Goal: Information Seeking & Learning: Learn about a topic

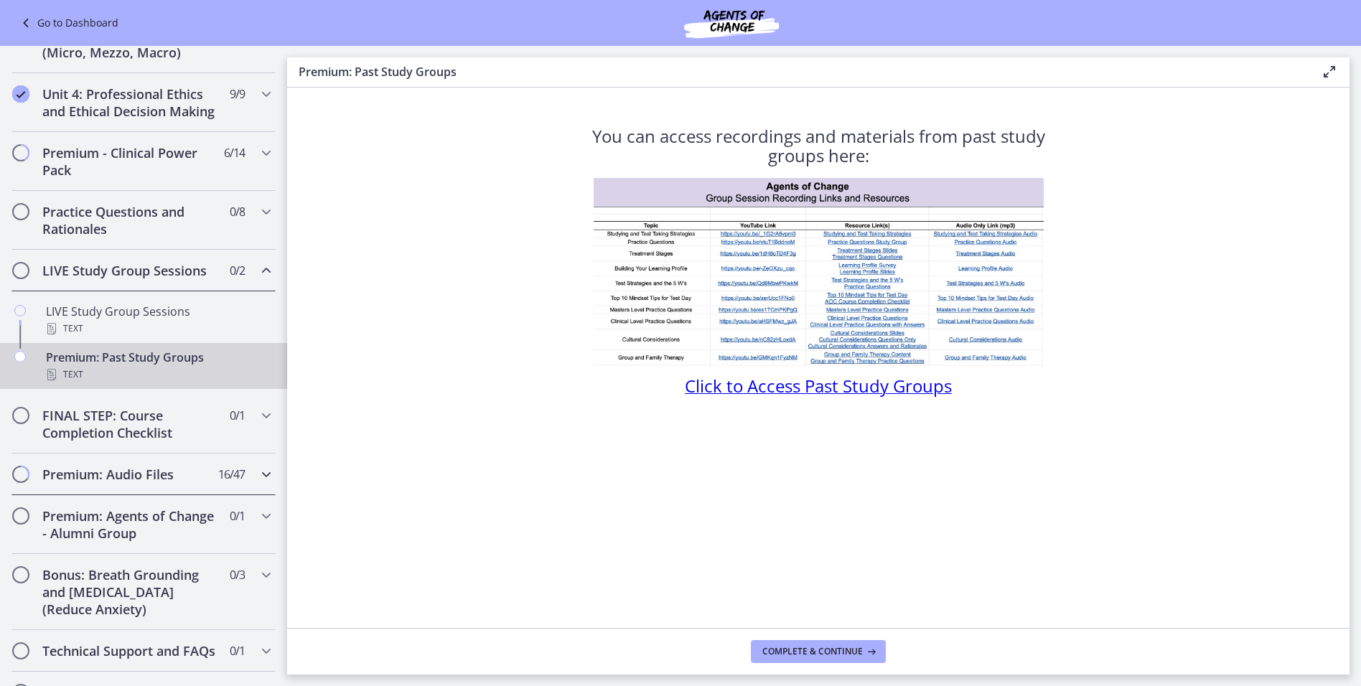
scroll to position [640, 0]
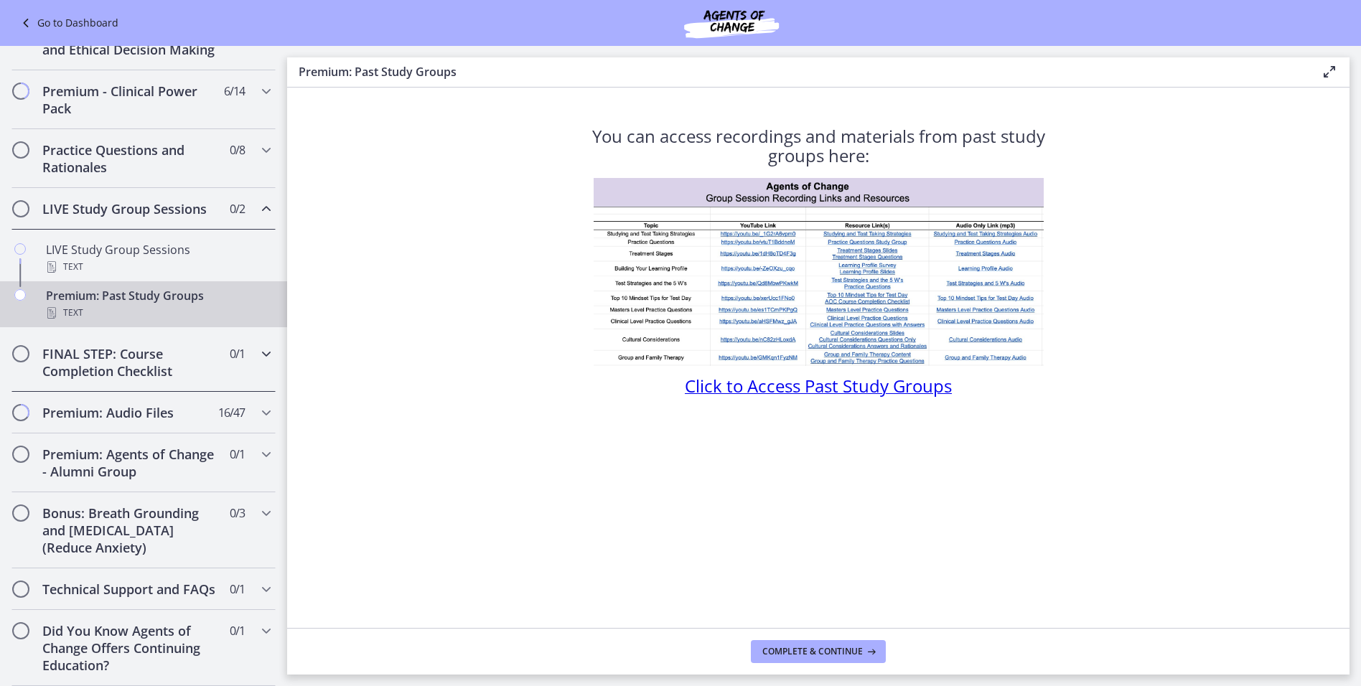
click at [233, 345] on span "0 / 1 Completed" at bounding box center [237, 353] width 15 height 17
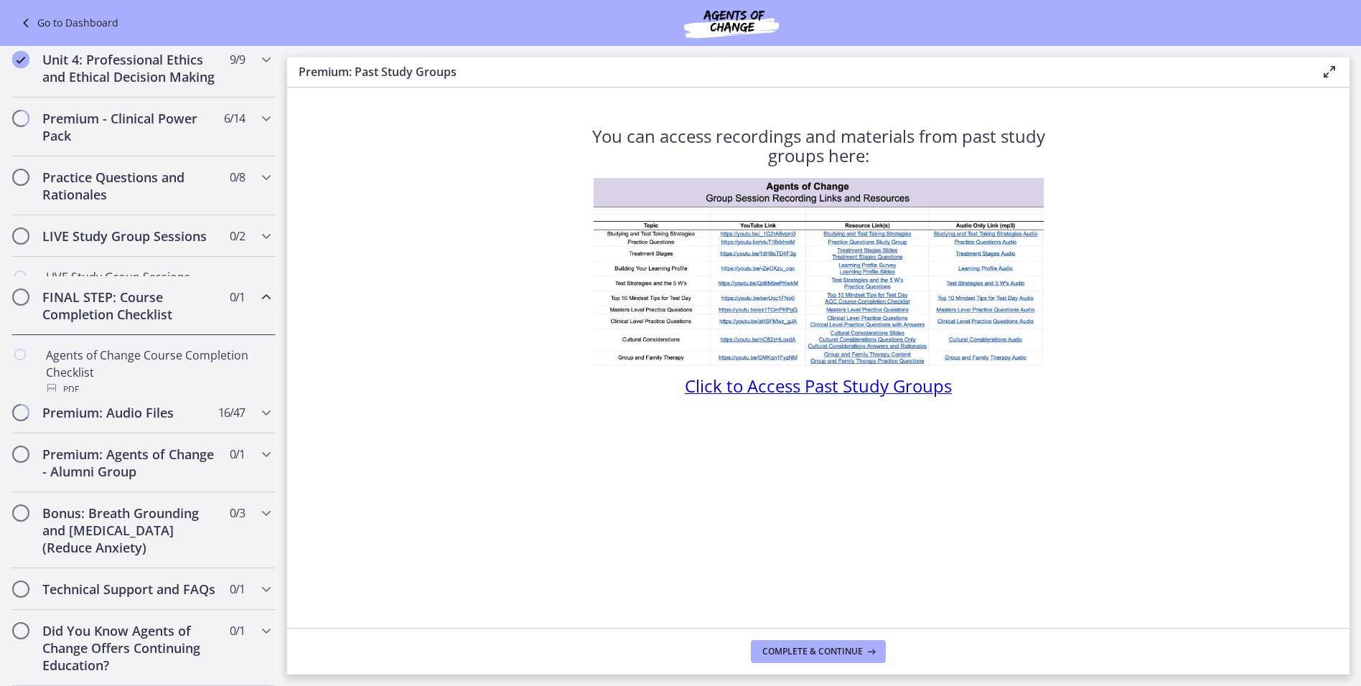
scroll to position [611, 0]
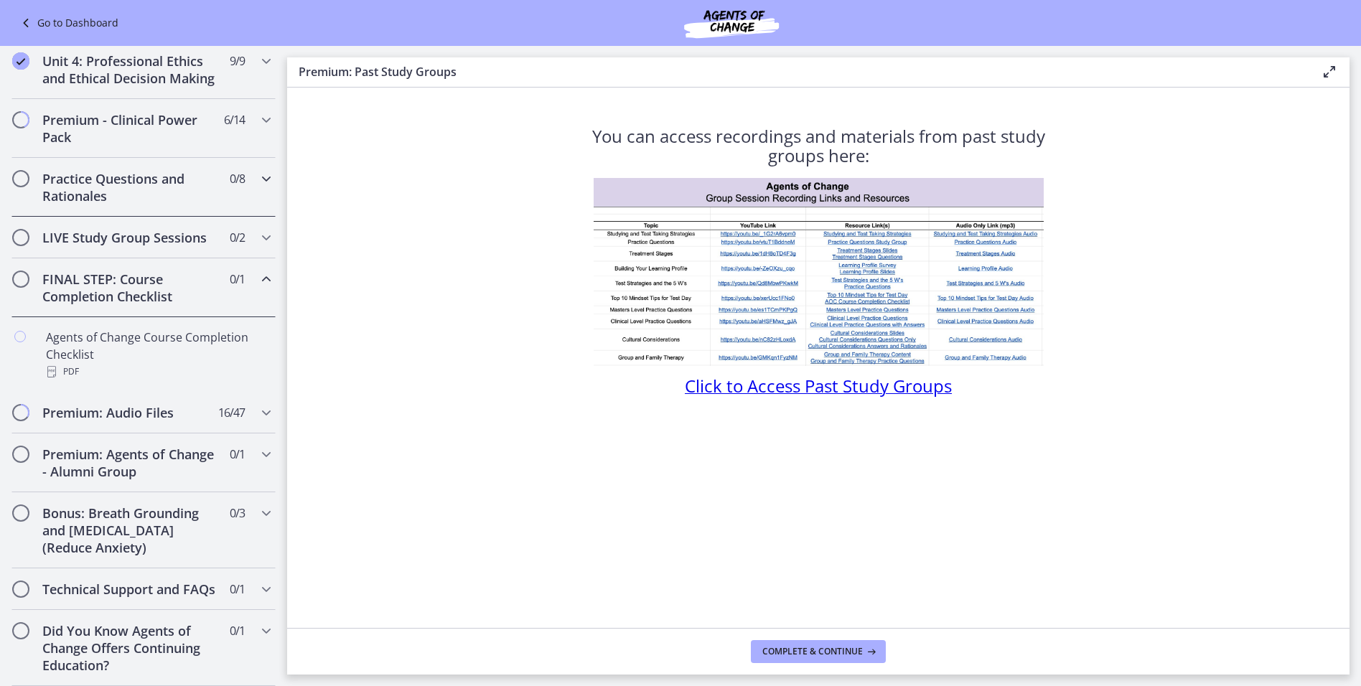
click at [232, 170] on span "0 / 8 Completed" at bounding box center [237, 178] width 15 height 17
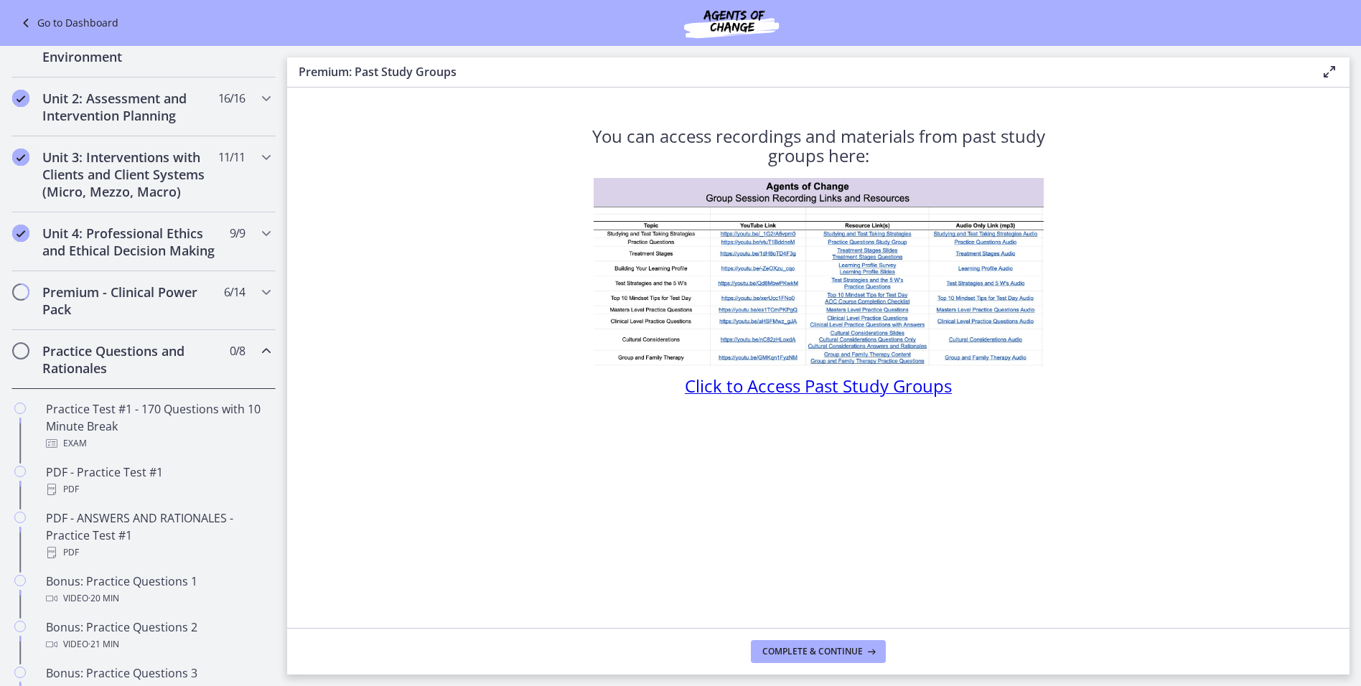
scroll to position [396, 0]
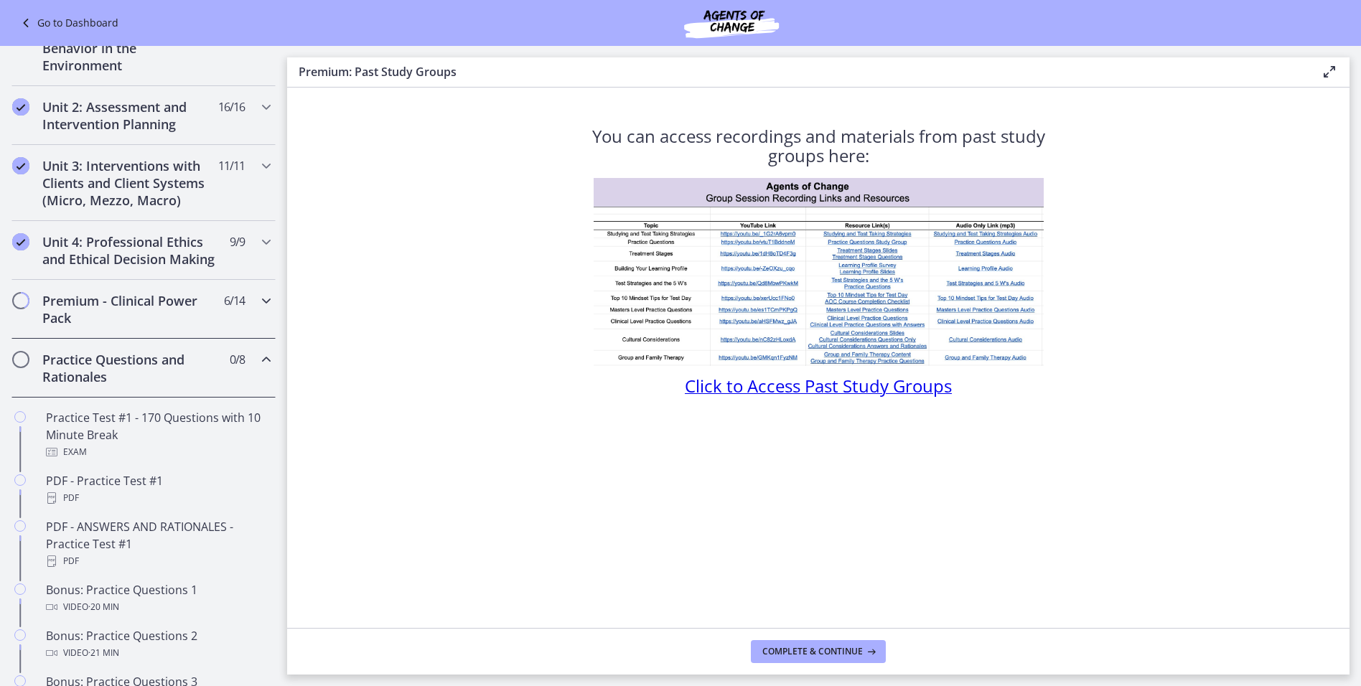
click at [201, 324] on h2 "Premium - Clinical Power Pack" at bounding box center [129, 309] width 175 height 34
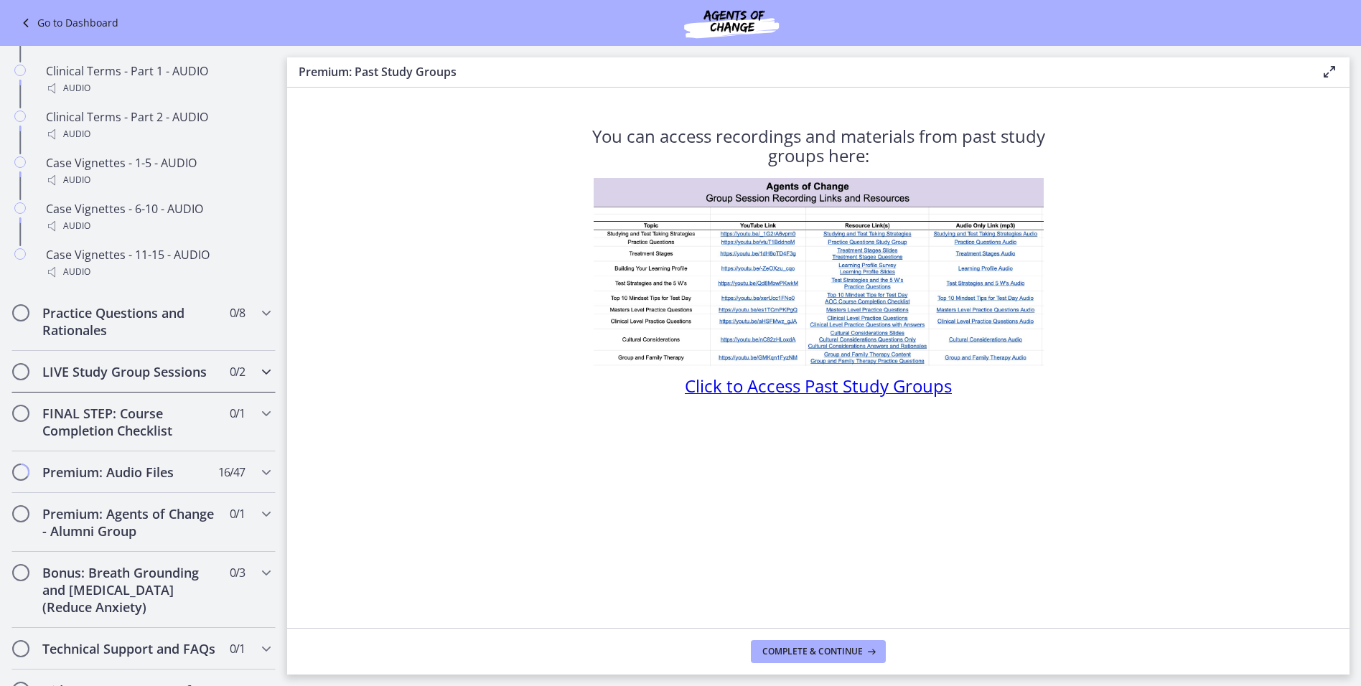
scroll to position [1260, 0]
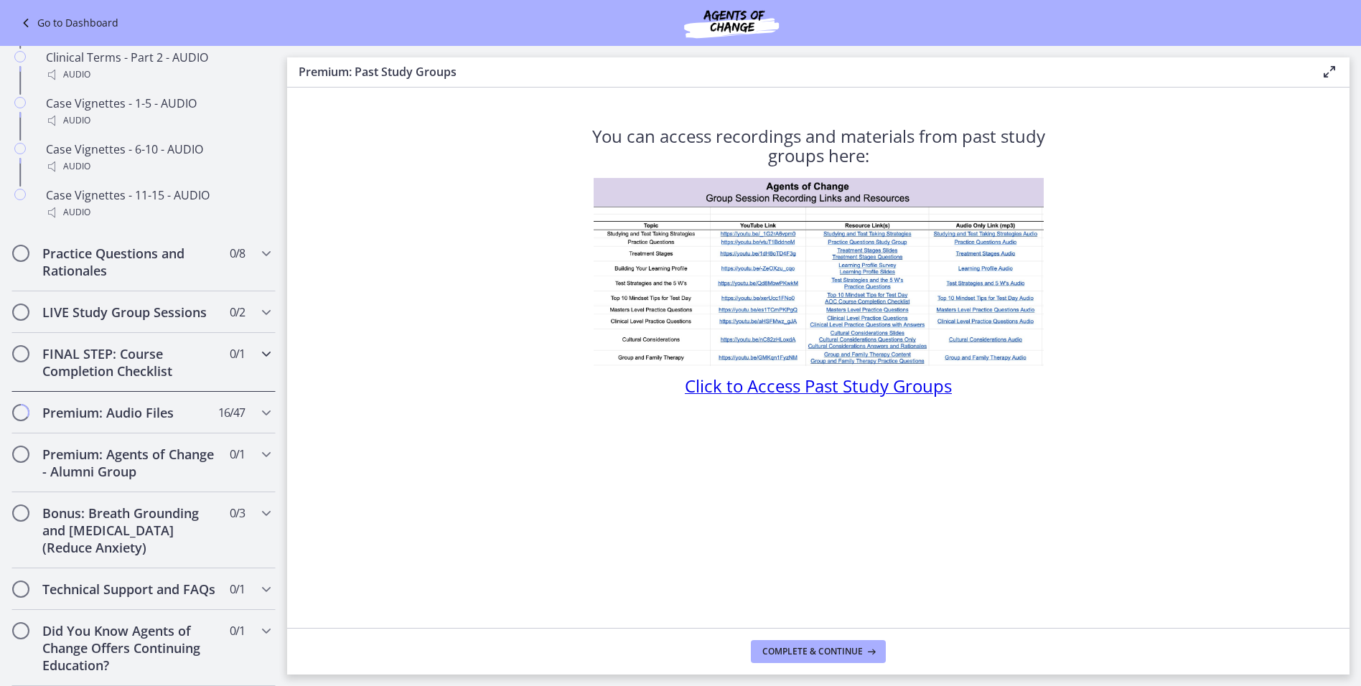
click at [206, 345] on h2 "FINAL STEP: Course Completion Checklist" at bounding box center [129, 362] width 175 height 34
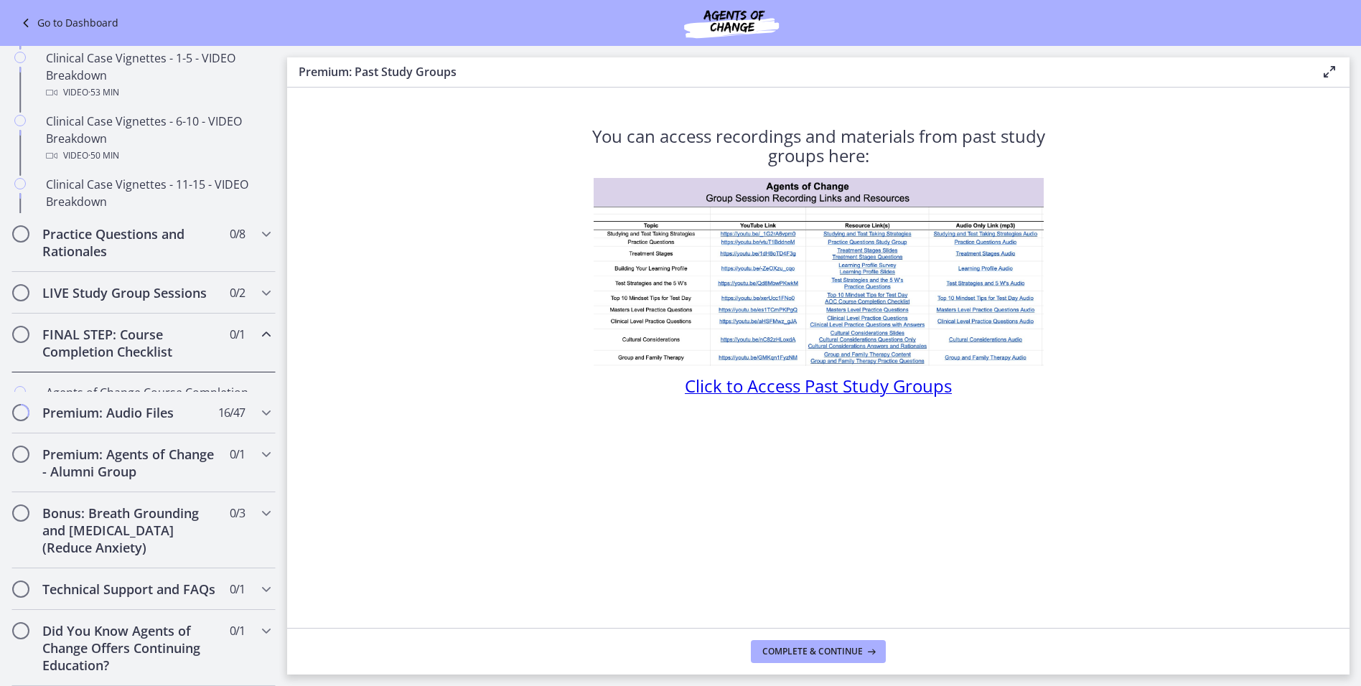
scroll to position [611, 0]
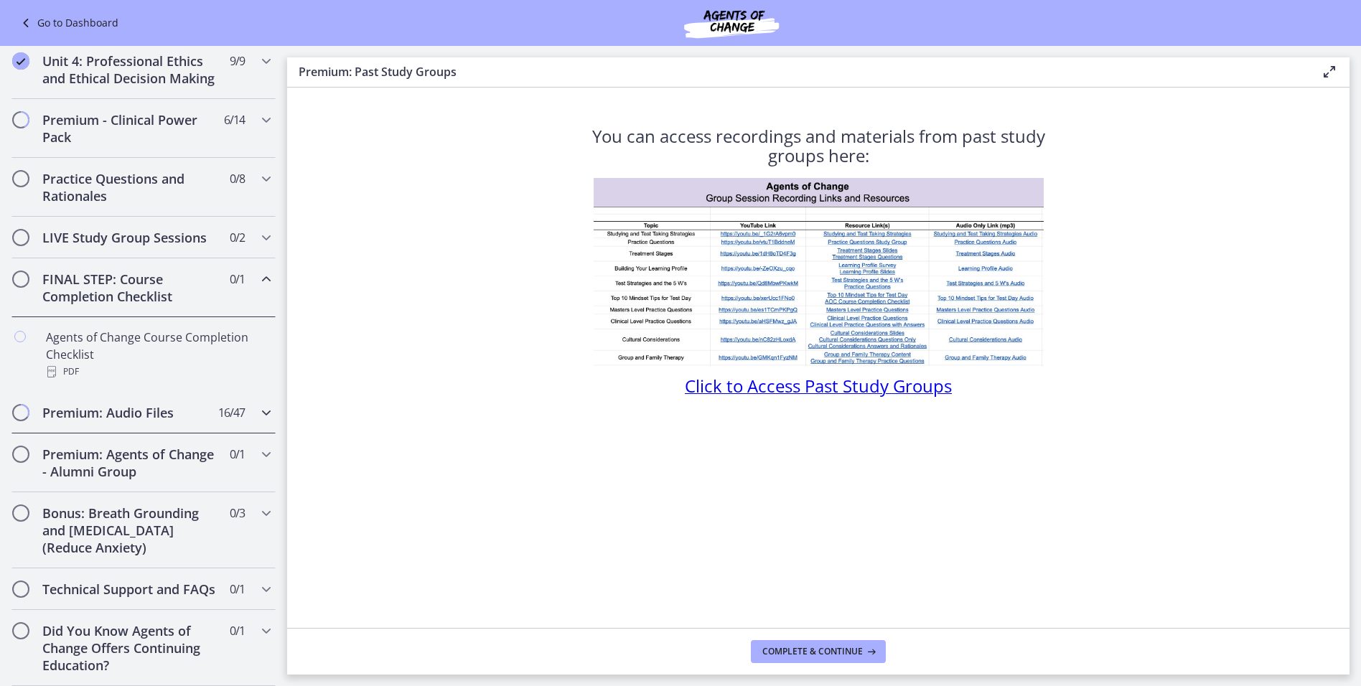
click at [222, 404] on span "16 / 47 Completed" at bounding box center [231, 412] width 27 height 17
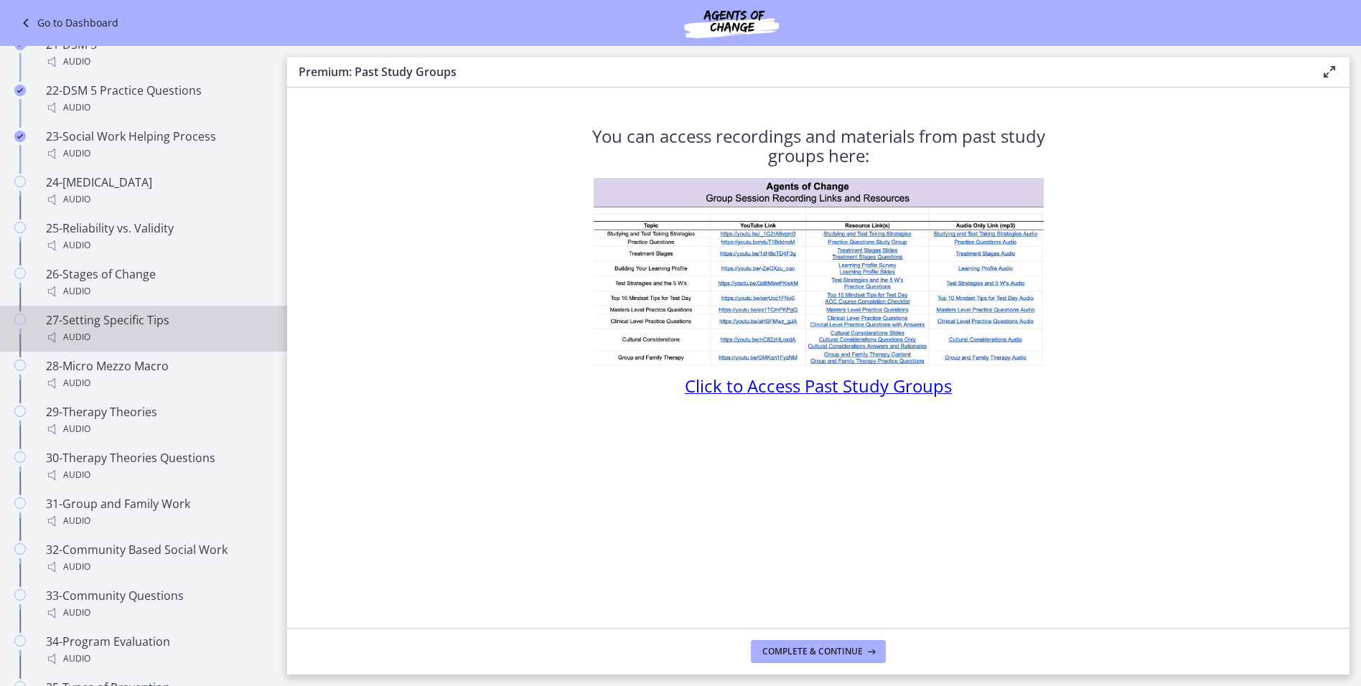
scroll to position [1903, 0]
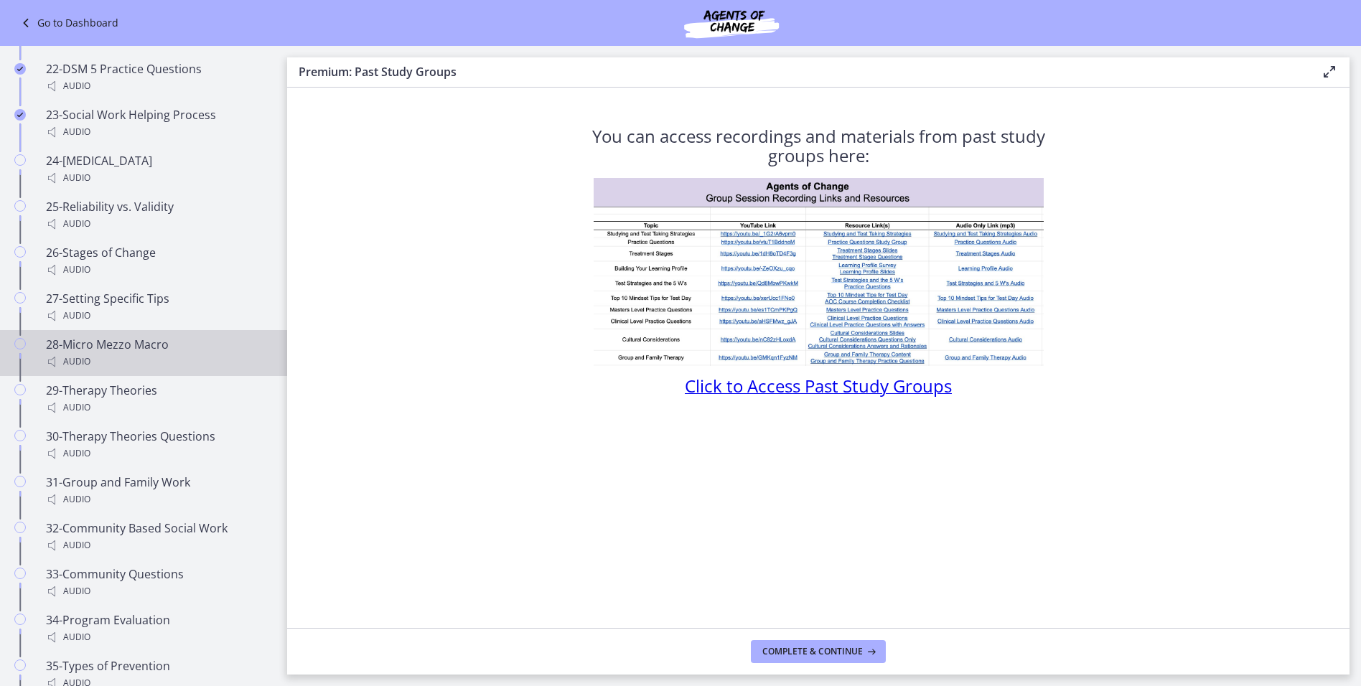
click at [240, 362] on div "Audio" at bounding box center [158, 361] width 224 height 17
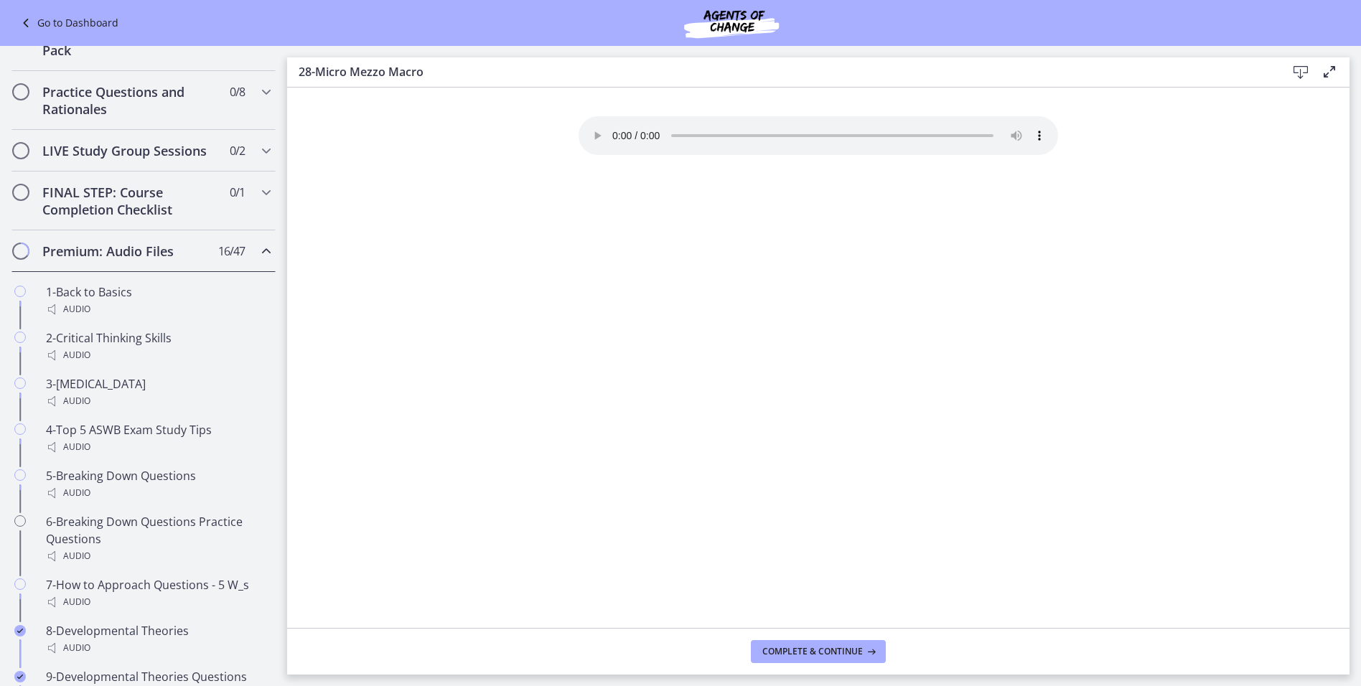
scroll to position [467, 0]
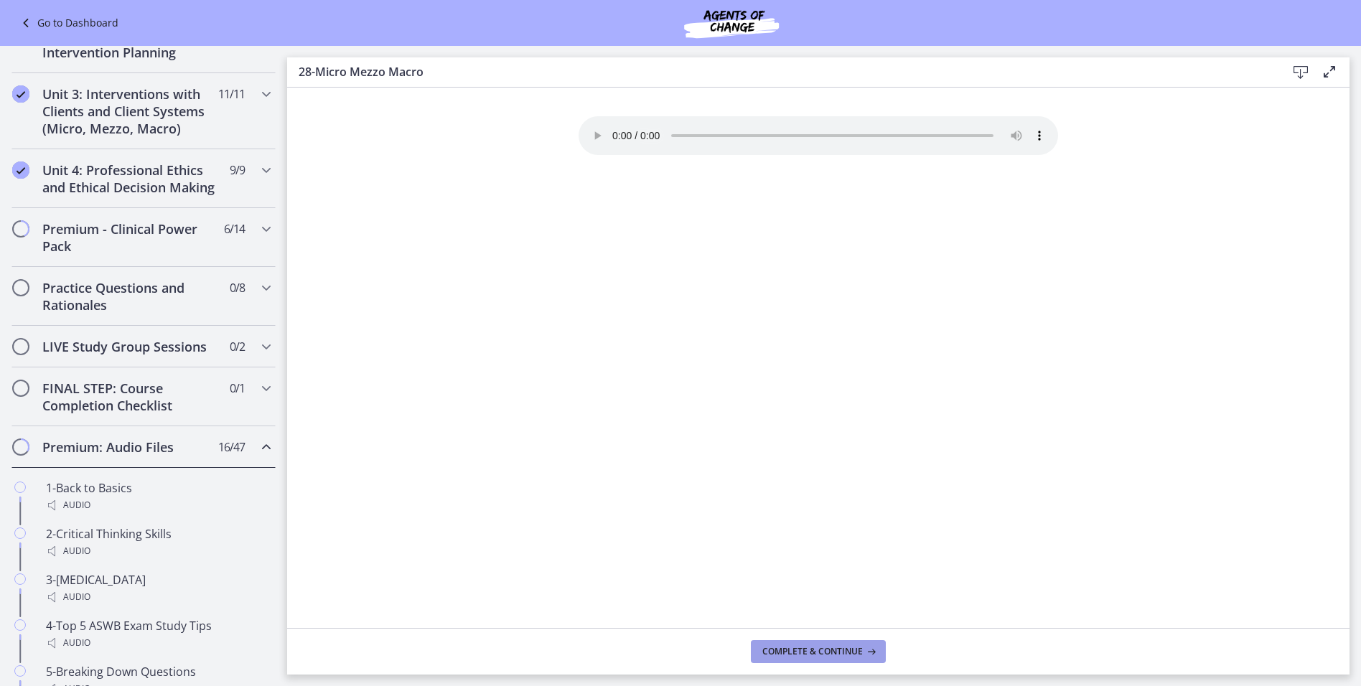
click at [805, 644] on button "Complete & continue" at bounding box center [818, 651] width 135 height 23
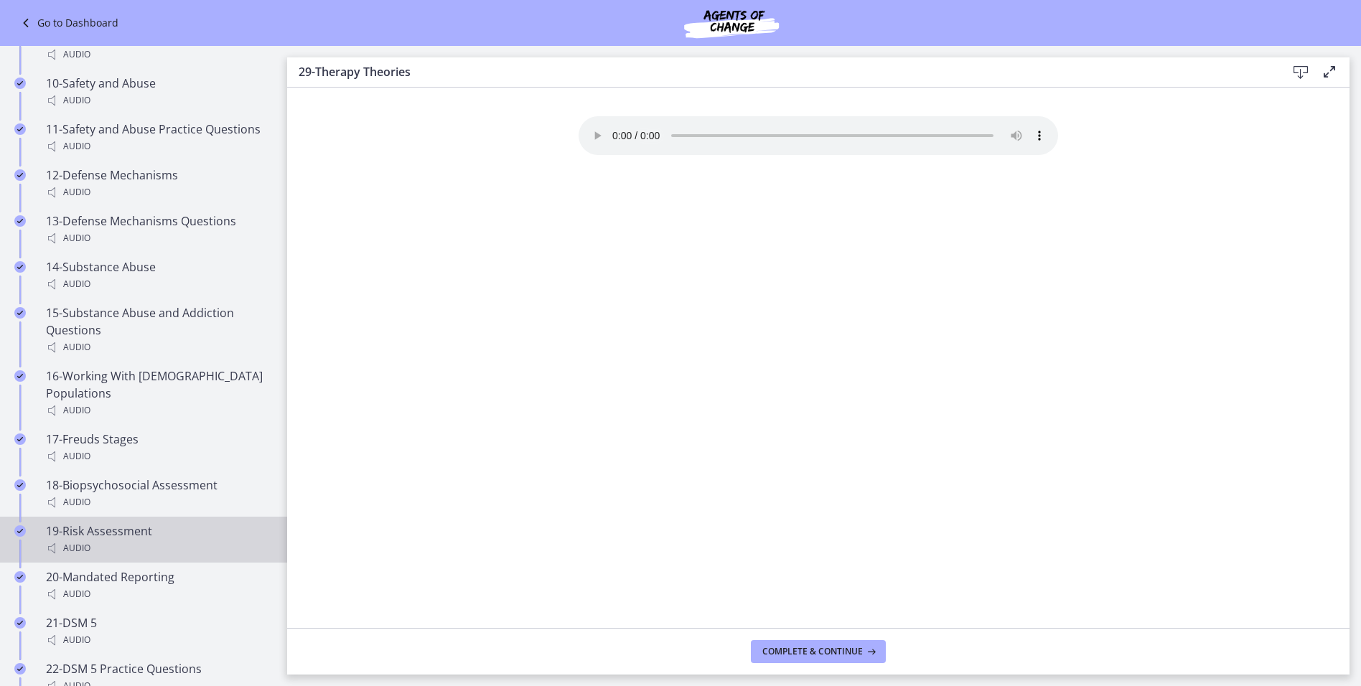
scroll to position [1329, 0]
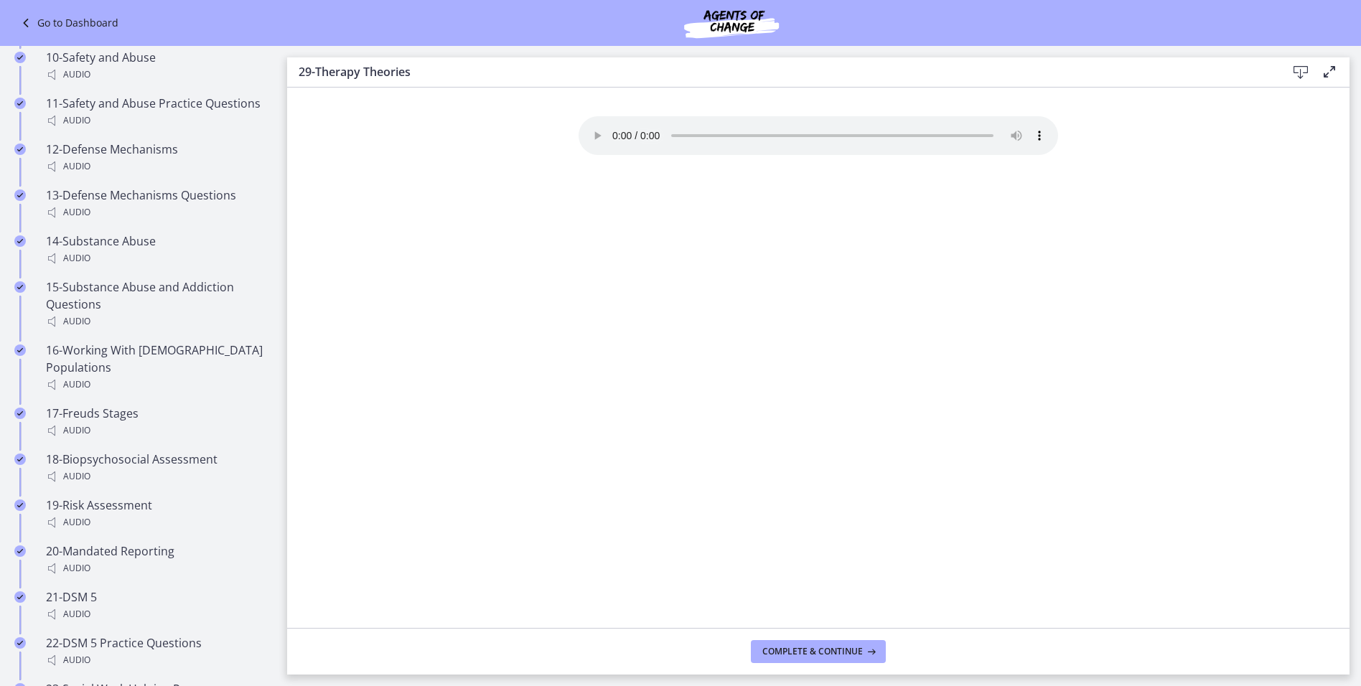
click at [452, 250] on section "Your browser doesn't support the audio element. Download it here" at bounding box center [818, 358] width 1062 height 541
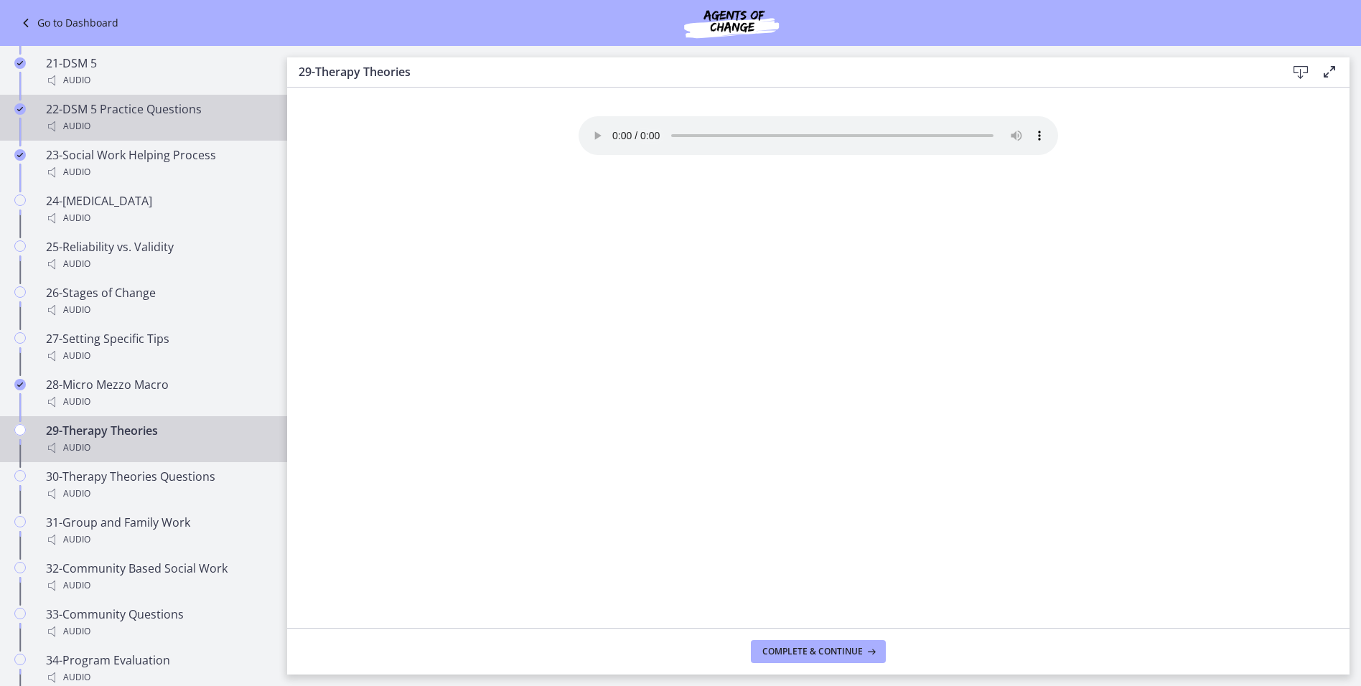
scroll to position [1759, 0]
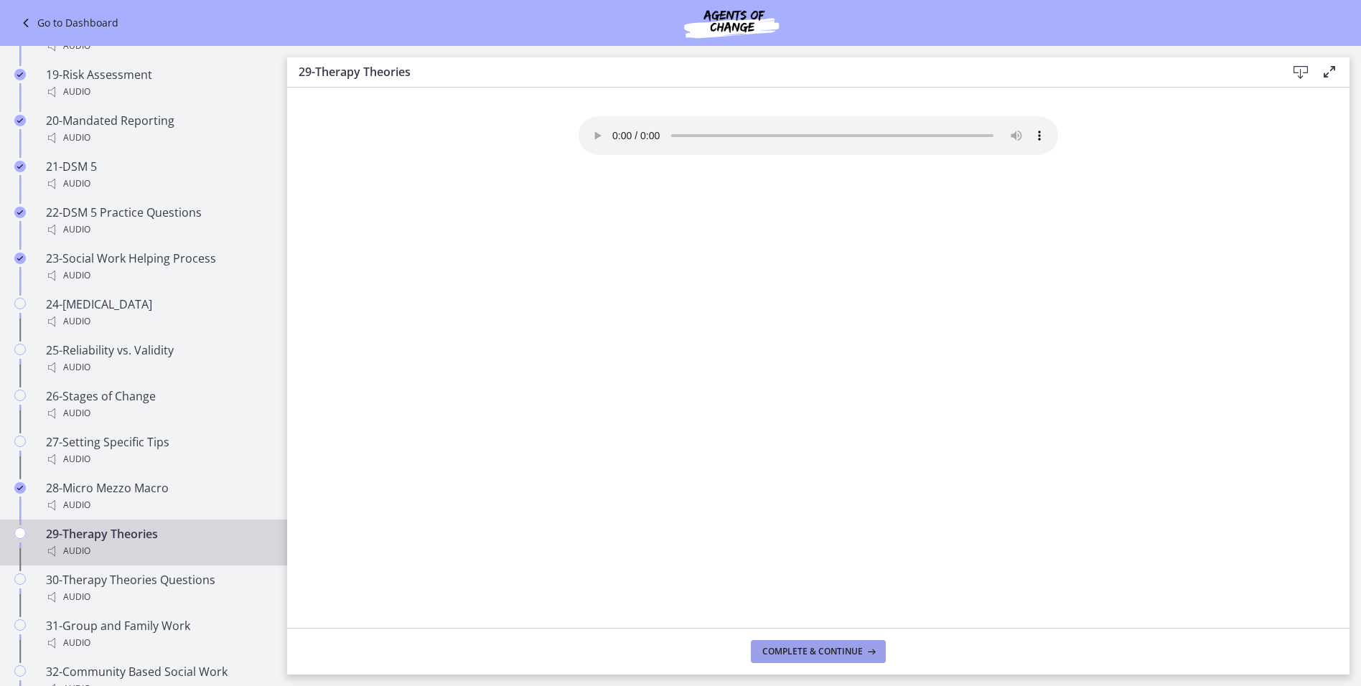
click at [792, 647] on span "Complete & continue" at bounding box center [812, 651] width 100 height 11
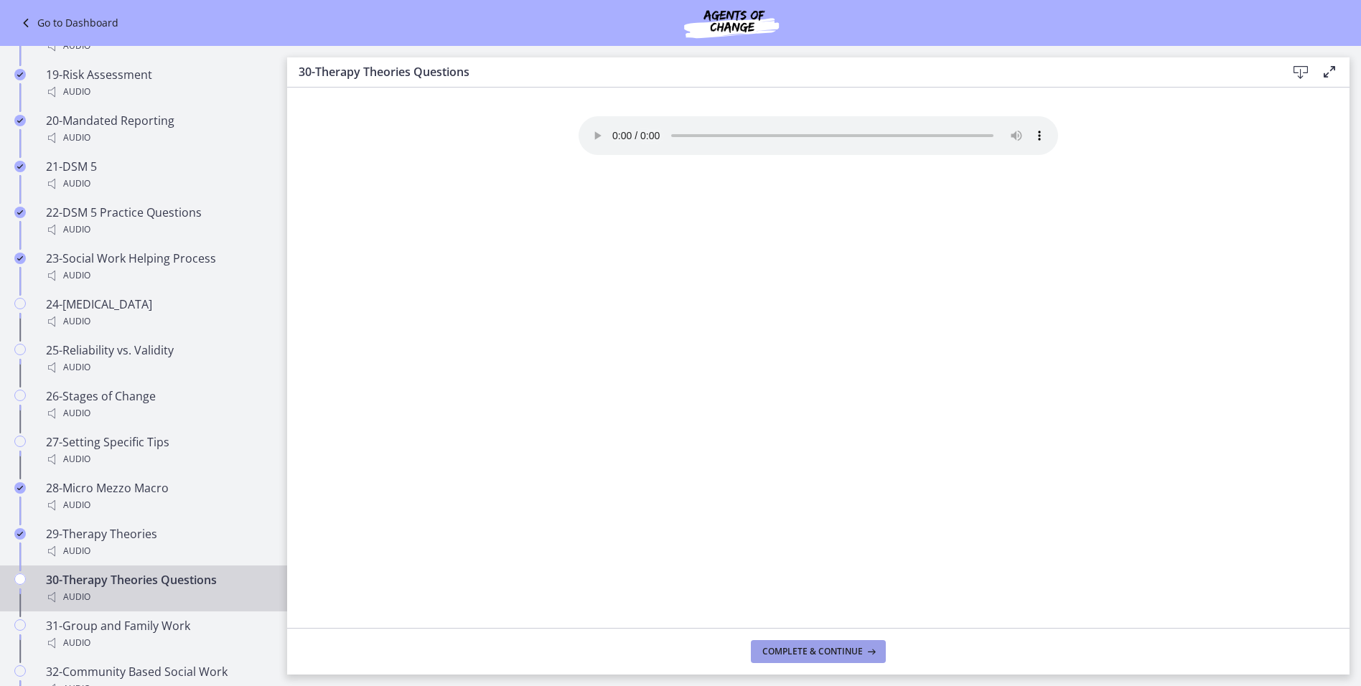
click at [777, 643] on button "Complete & continue" at bounding box center [818, 651] width 135 height 23
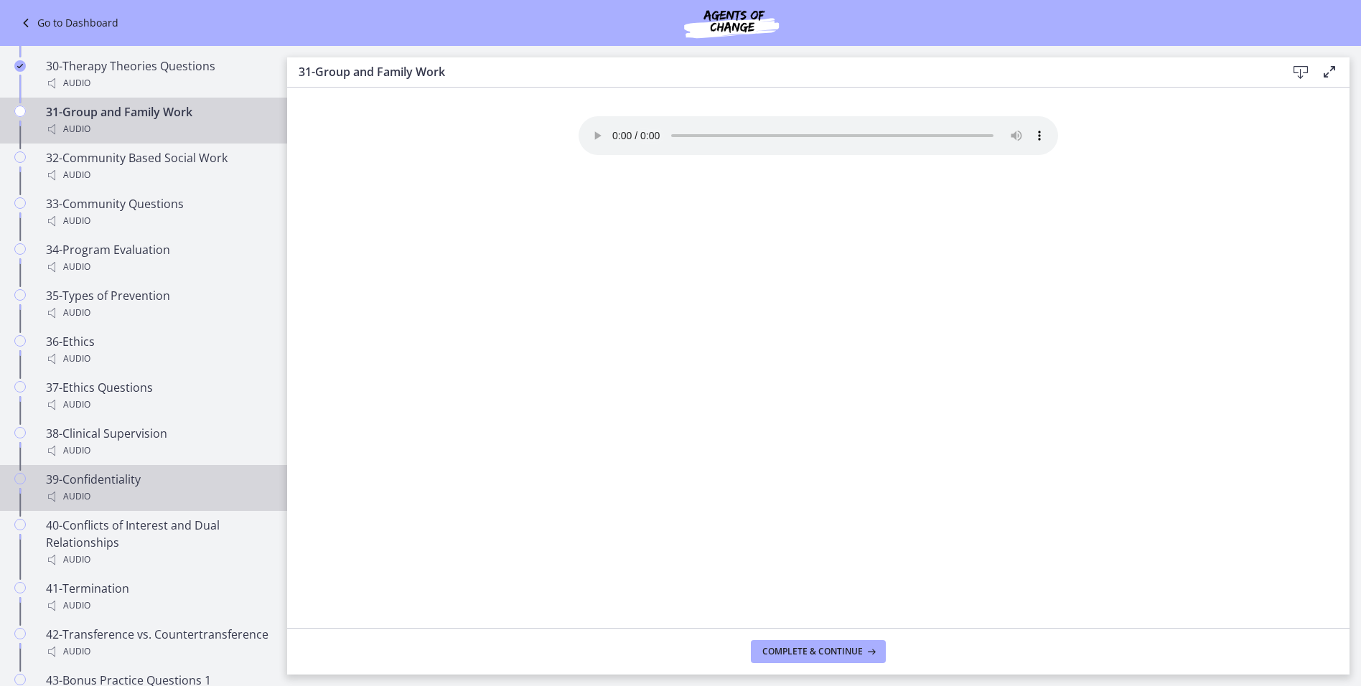
scroll to position [2262, 0]
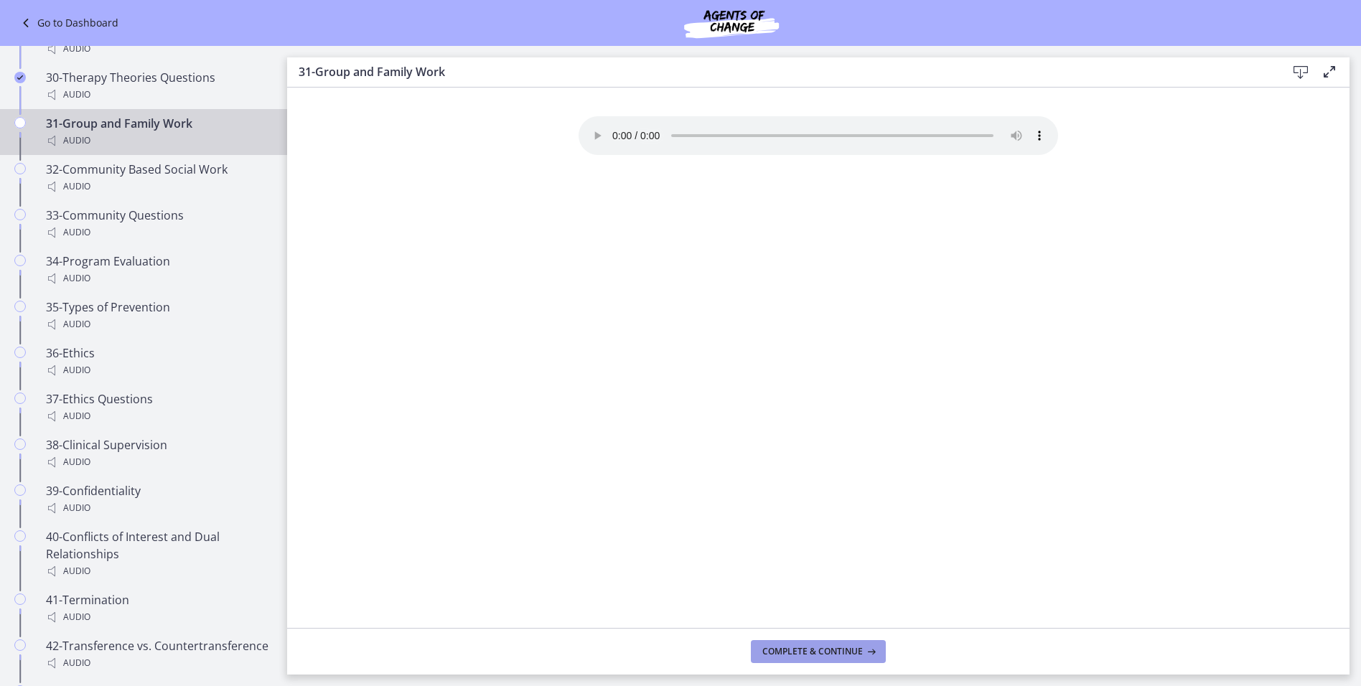
click at [809, 643] on button "Complete & continue" at bounding box center [818, 651] width 135 height 23
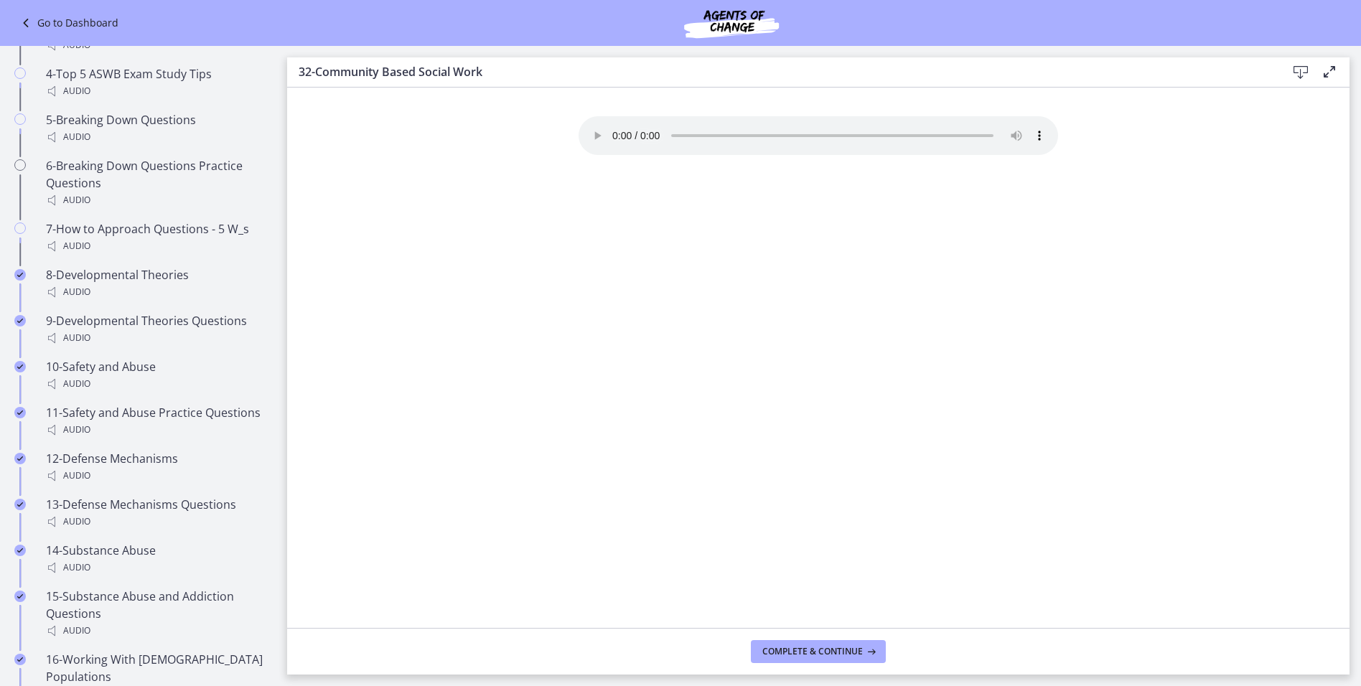
scroll to position [754, 0]
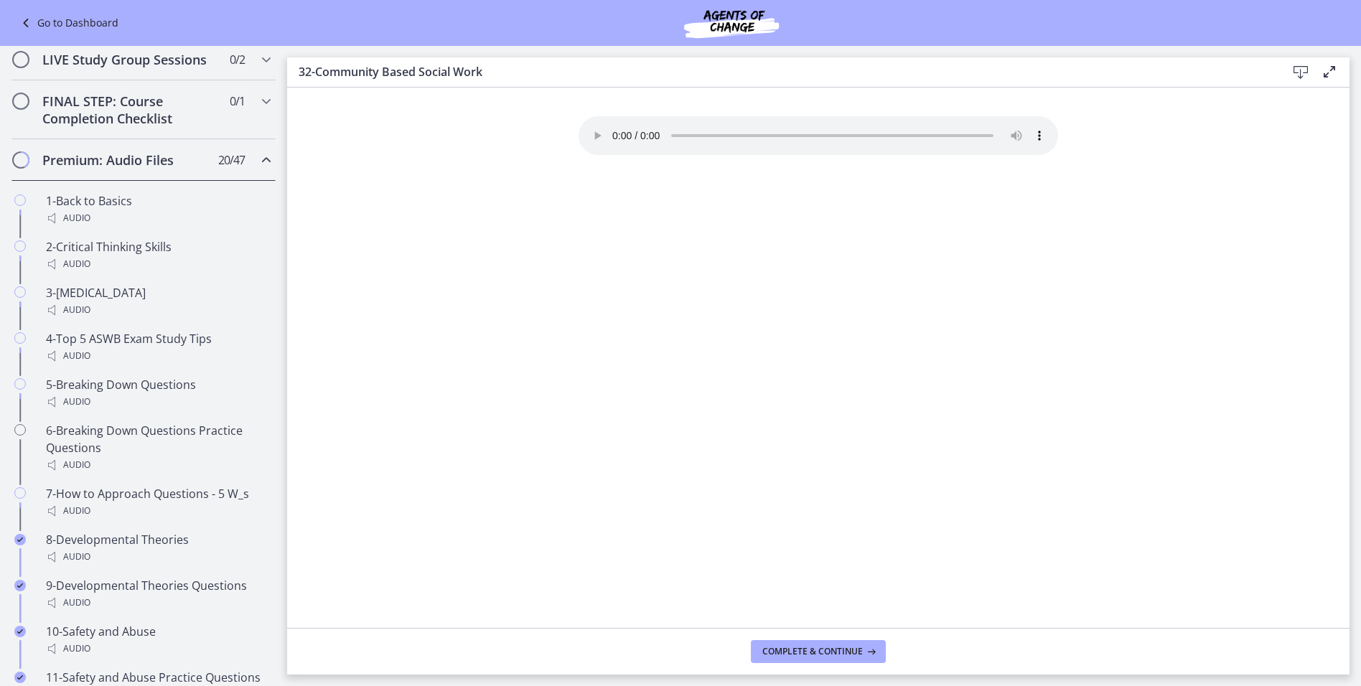
click at [39, 20] on link "Go to Dashboard" at bounding box center [67, 22] width 101 height 17
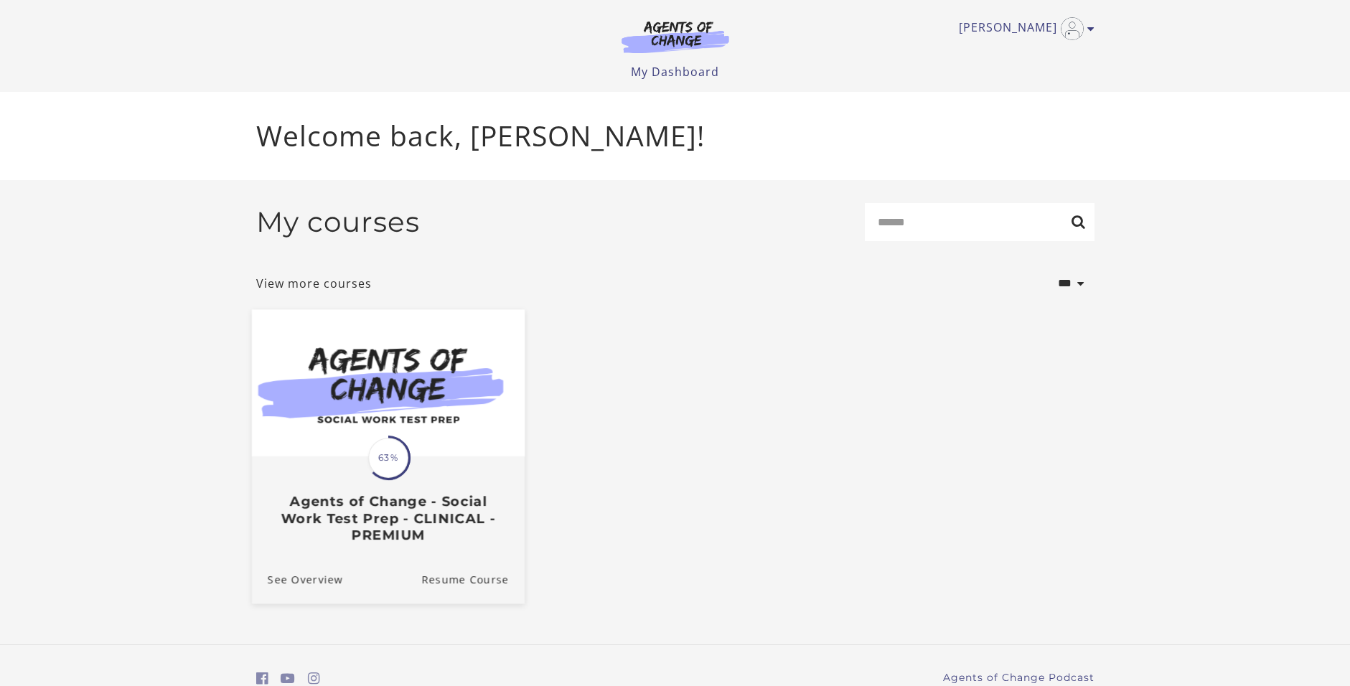
click at [400, 472] on span "63%" at bounding box center [388, 458] width 40 height 40
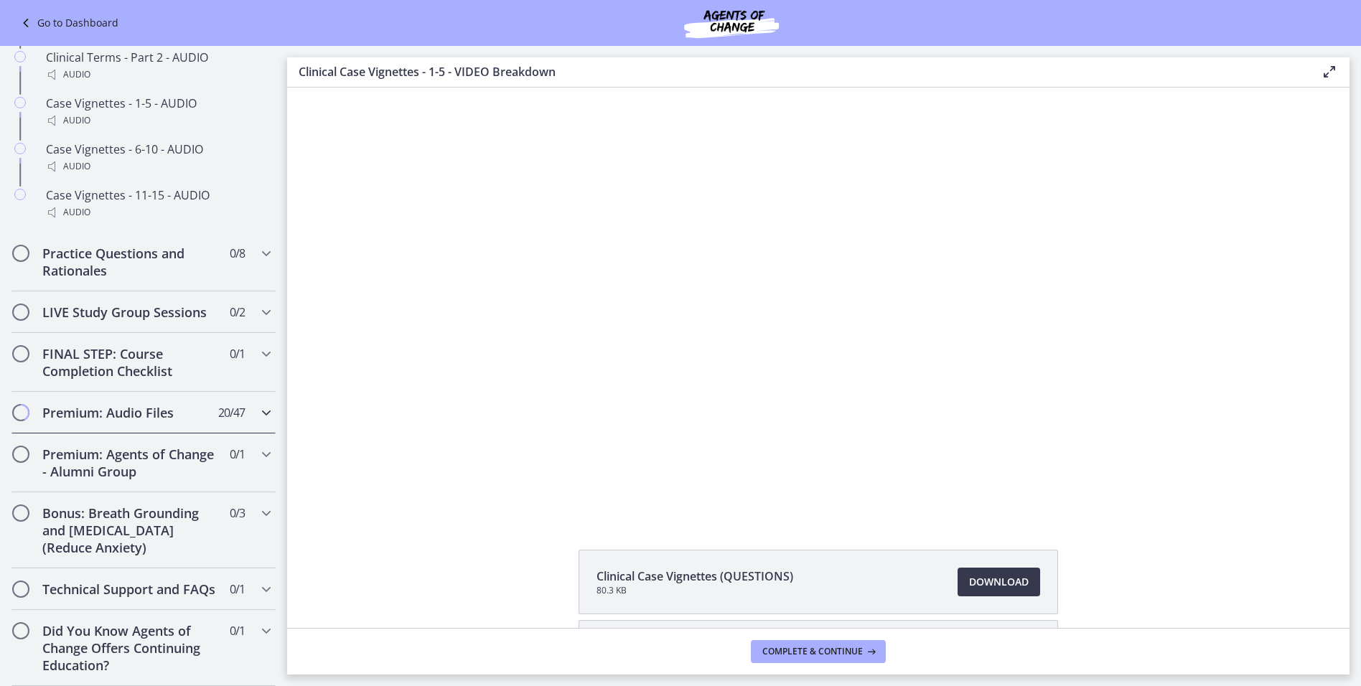
scroll to position [1260, 0]
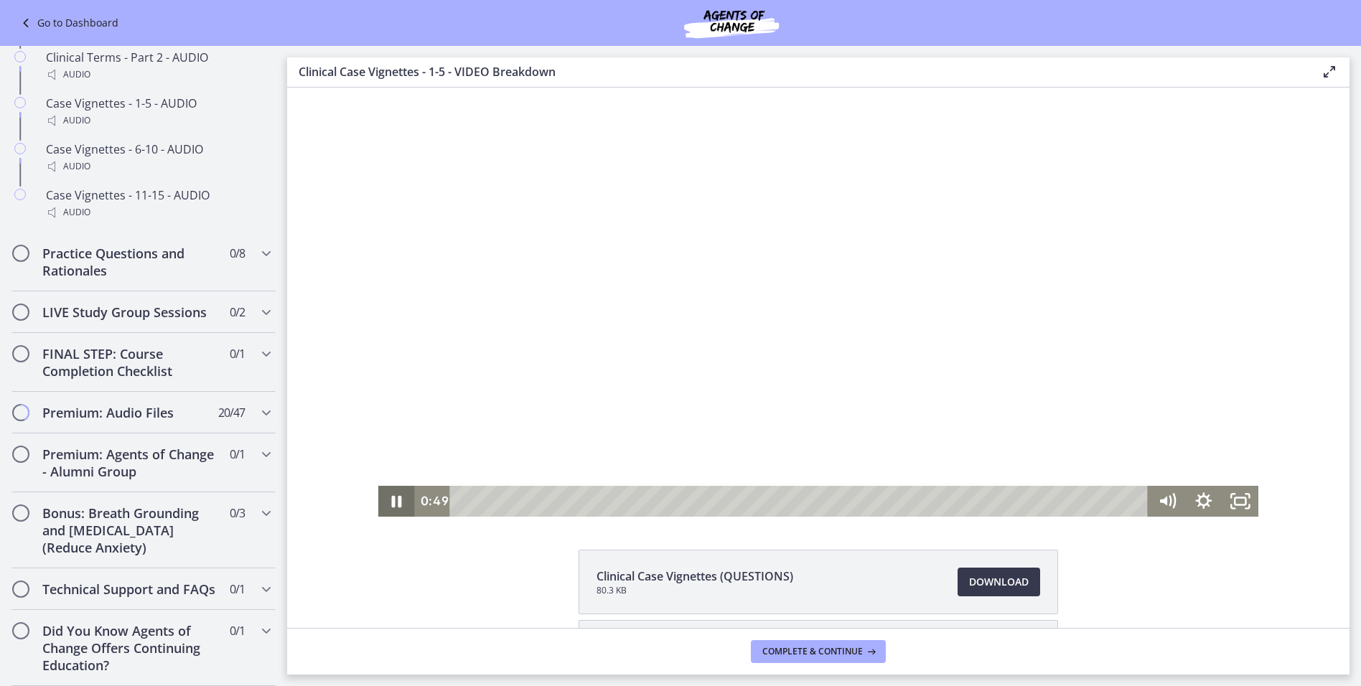
click at [392, 501] on icon "Pause" at bounding box center [396, 501] width 37 height 31
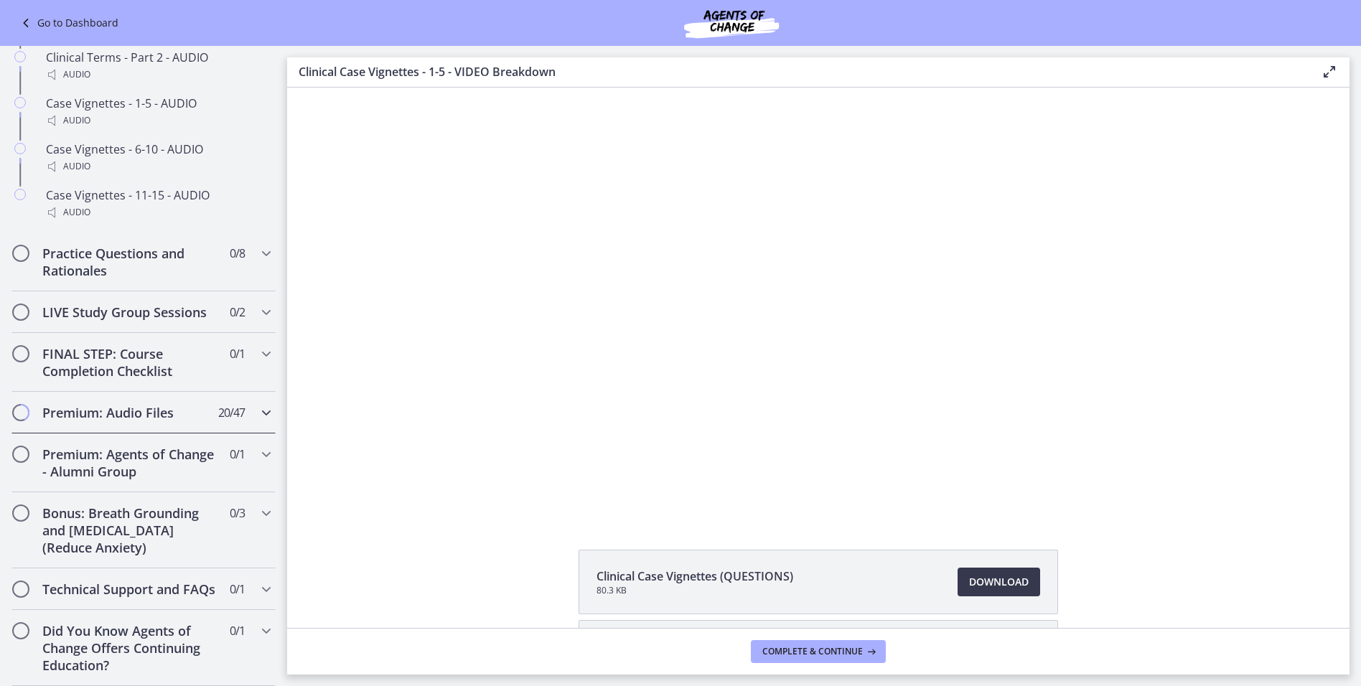
click at [149, 404] on h2 "Premium: Audio Files" at bounding box center [129, 412] width 175 height 17
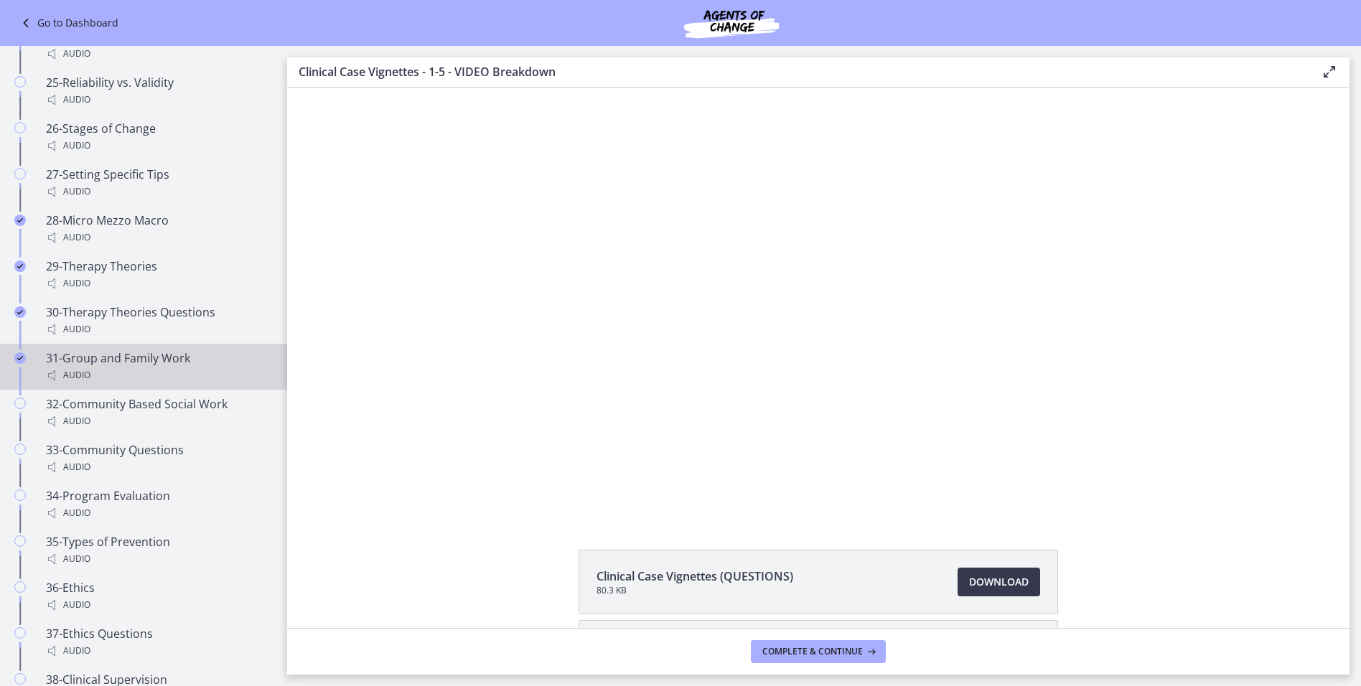
scroll to position [2121, 0]
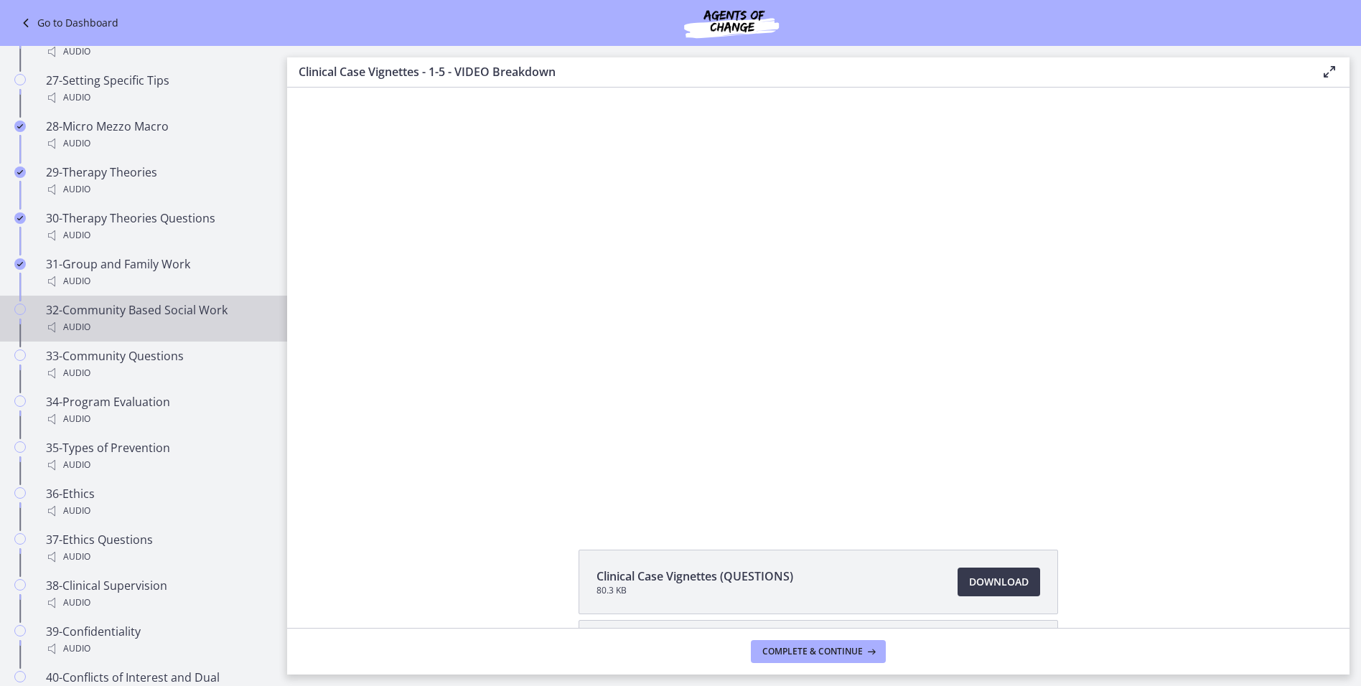
click at [136, 317] on div "32-Community Based Social Work Audio" at bounding box center [158, 318] width 224 height 34
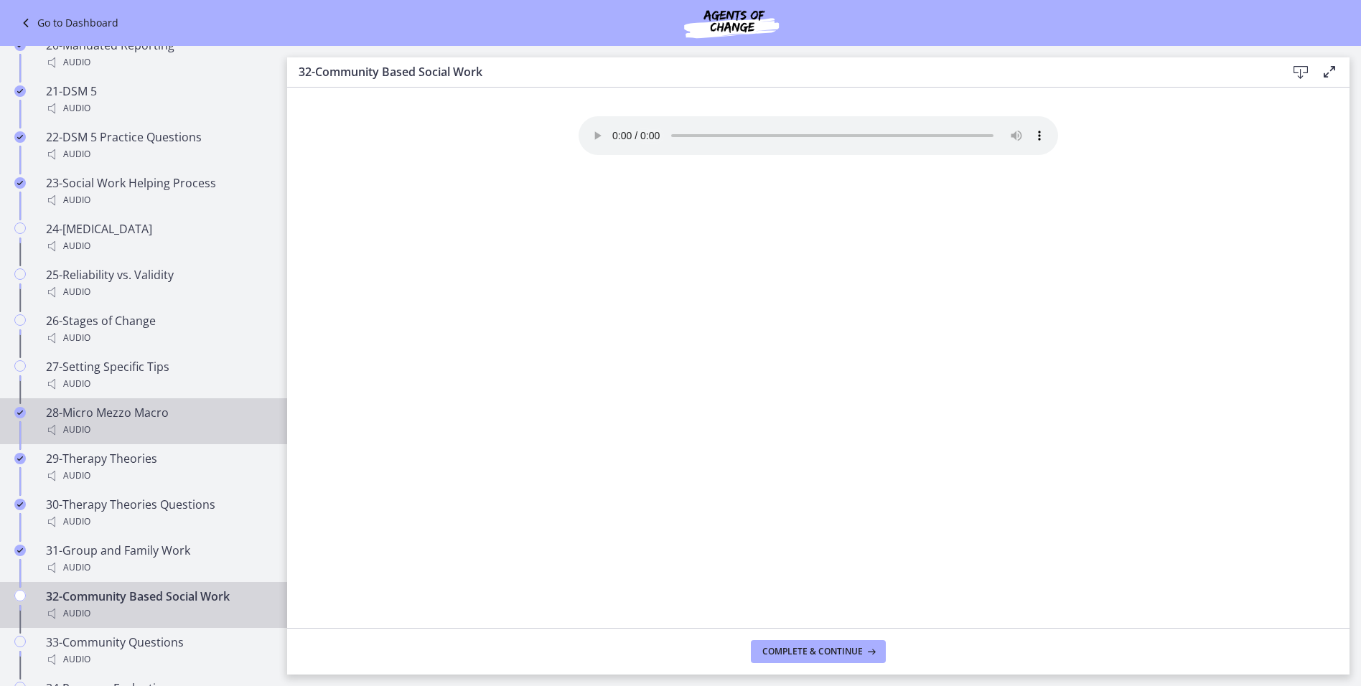
scroll to position [1834, 0]
